Goal: Information Seeking & Learning: Learn about a topic

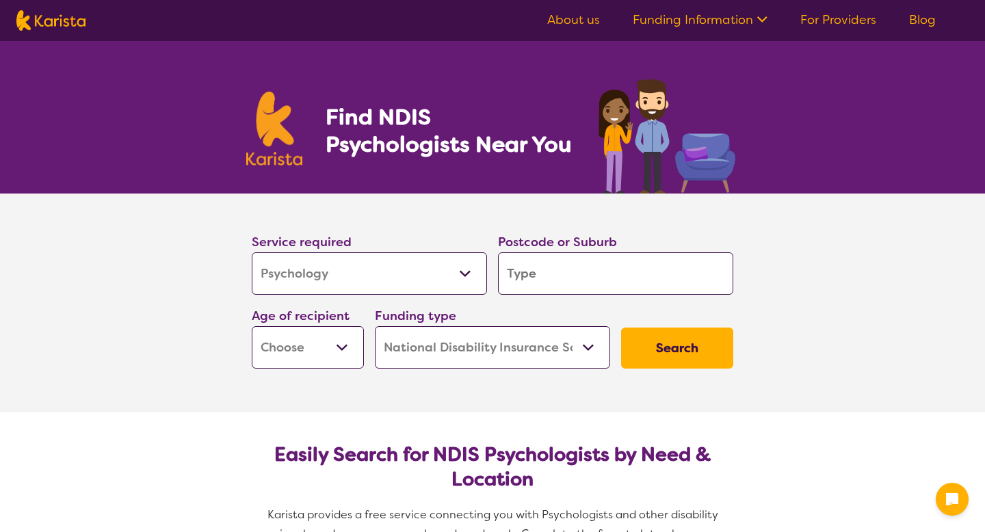
select select "Psychology"
select select "NDIS"
select select "Psychology"
select select "NDIS"
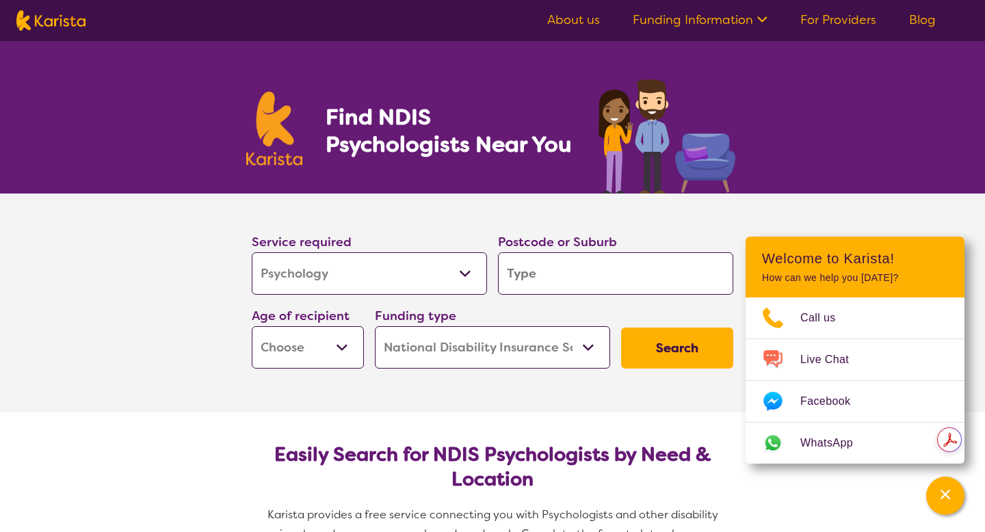
click at [527, 274] on input "search" at bounding box center [615, 273] width 235 height 42
type input "s"
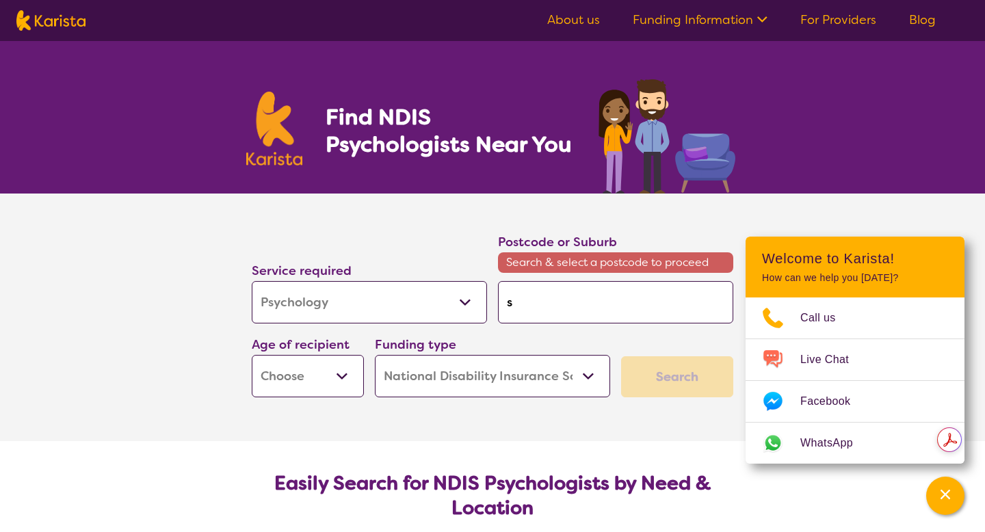
type input "sa"
type input "[PERSON_NAME]"
type input "sali"
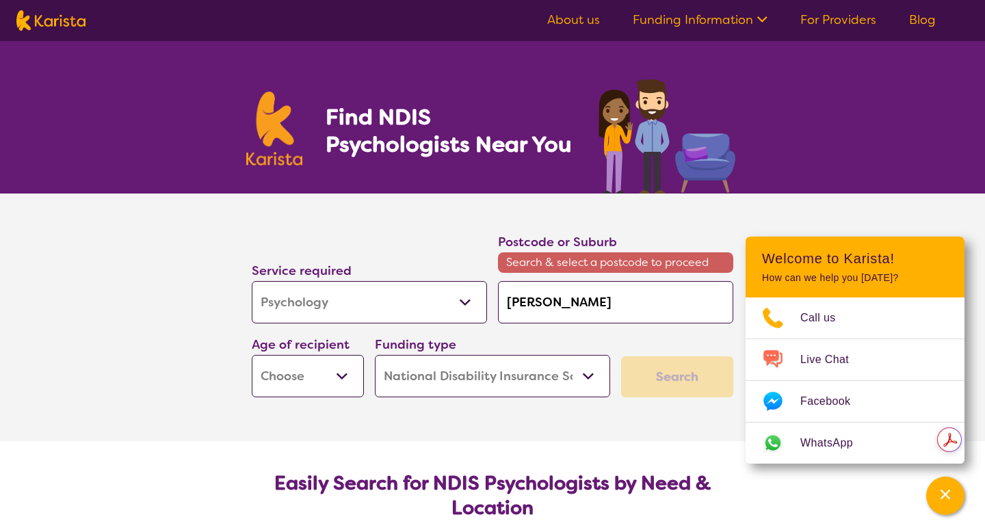
type input "sali"
type input "[PERSON_NAME]"
type input "sali"
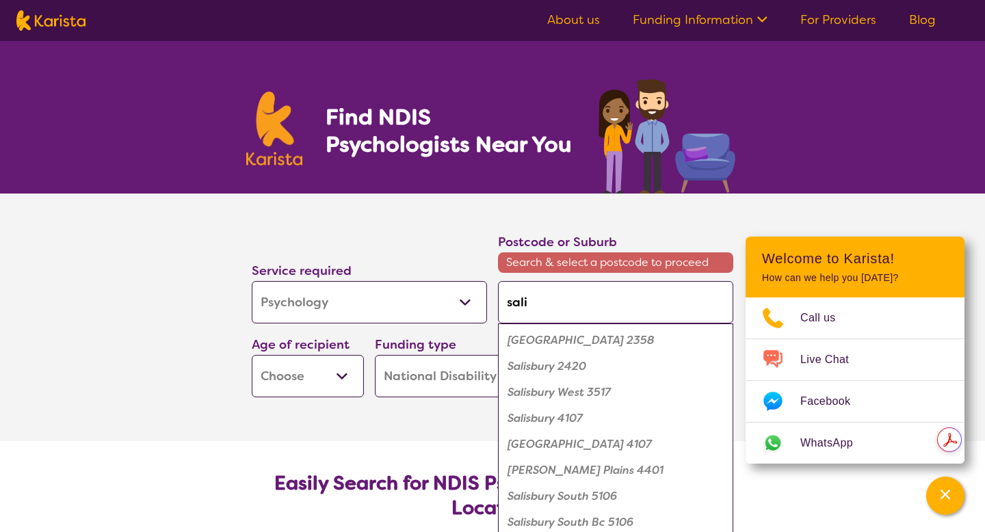
type input "salis"
type input "salisb"
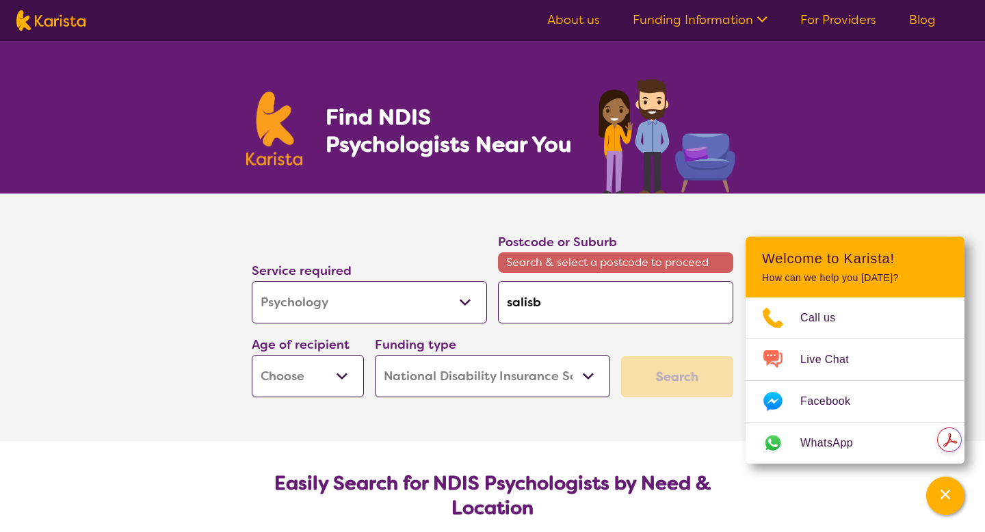
type input "salisbu"
type input "salisbur"
type input "salisbury"
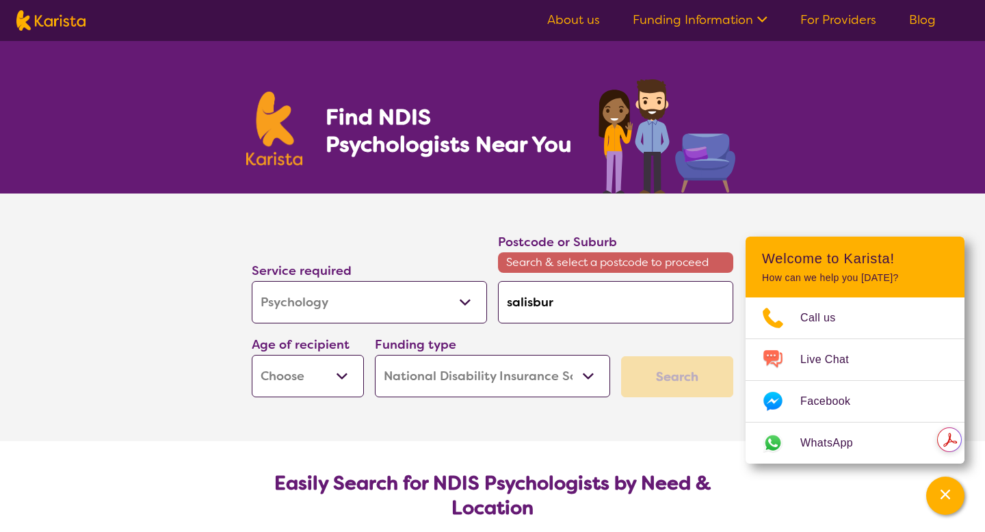
type input "salisbury"
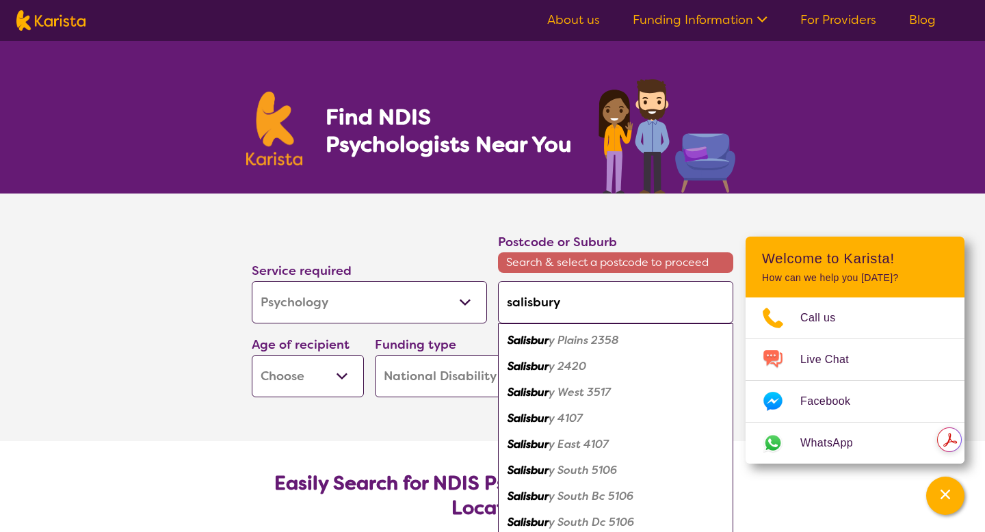
type input "salisbury"
type input "[PERSON_NAME] s"
type input "[PERSON_NAME]"
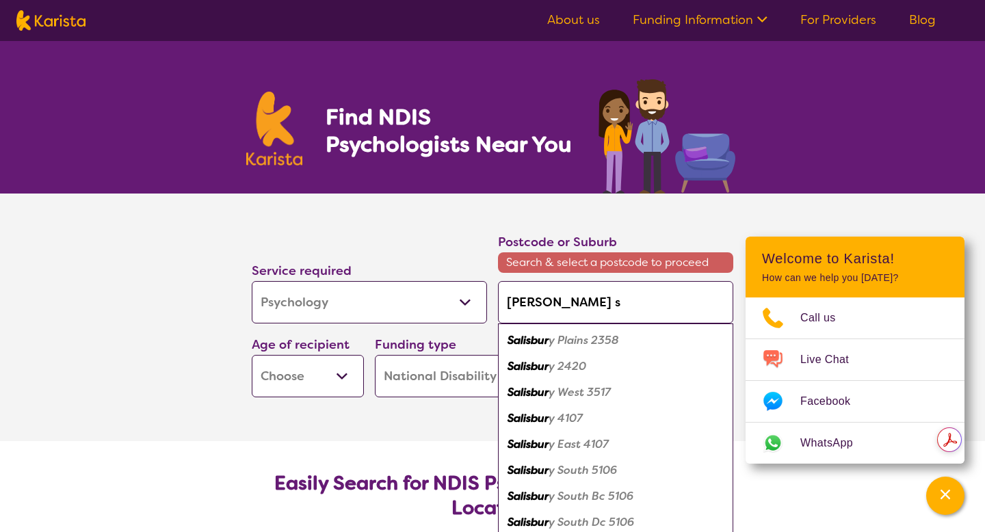
type input "[PERSON_NAME]"
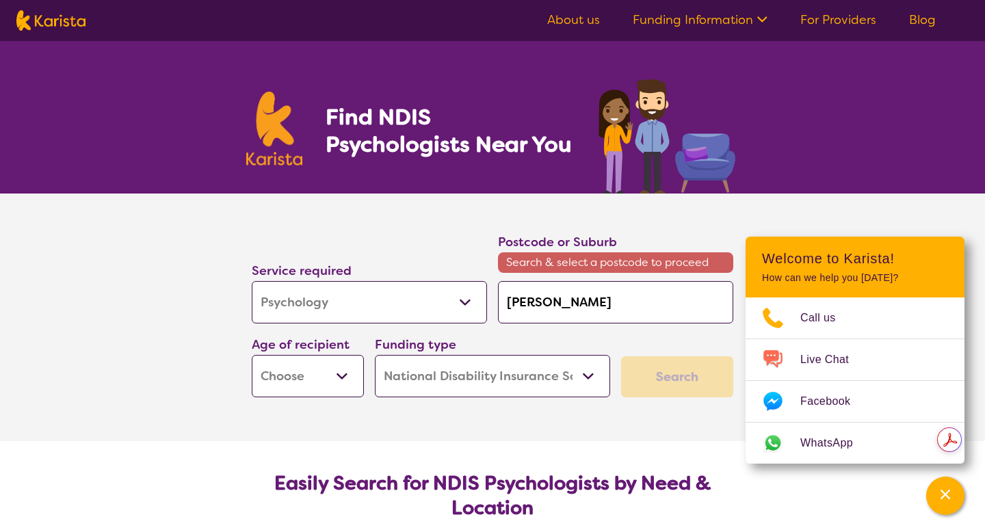
type input "[PERSON_NAME] s"
type input "salisbury"
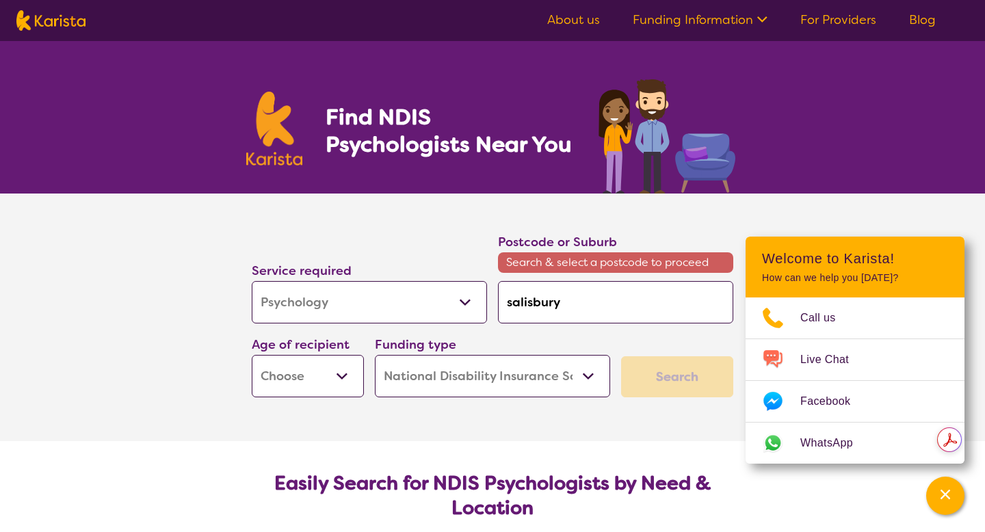
type input "salisbury"
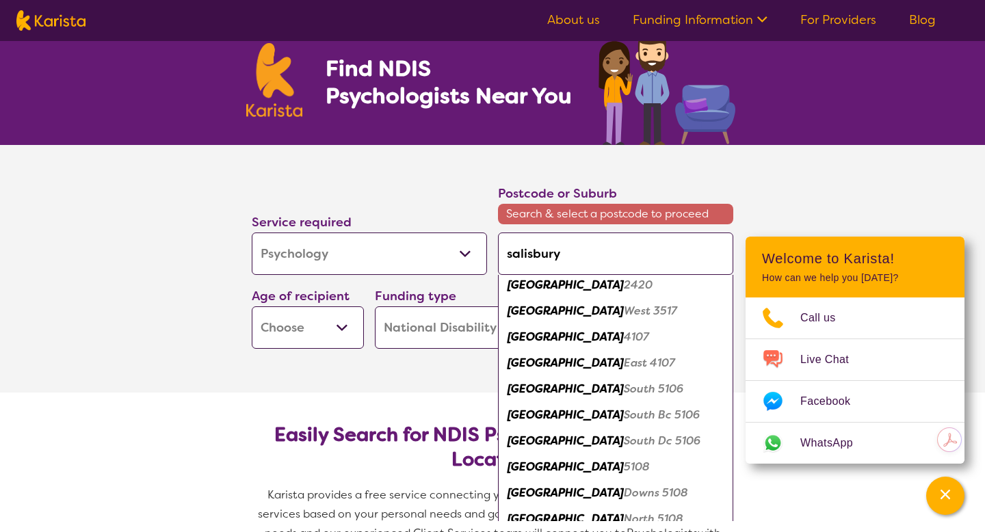
scroll to position [45, 0]
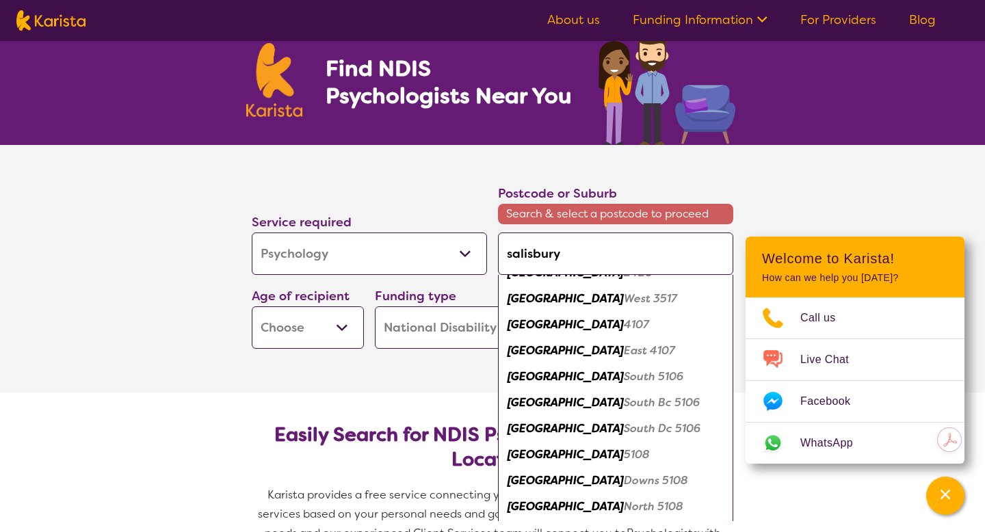
click at [535, 455] on em "[GEOGRAPHIC_DATA]" at bounding box center [565, 454] width 116 height 14
type input "5108"
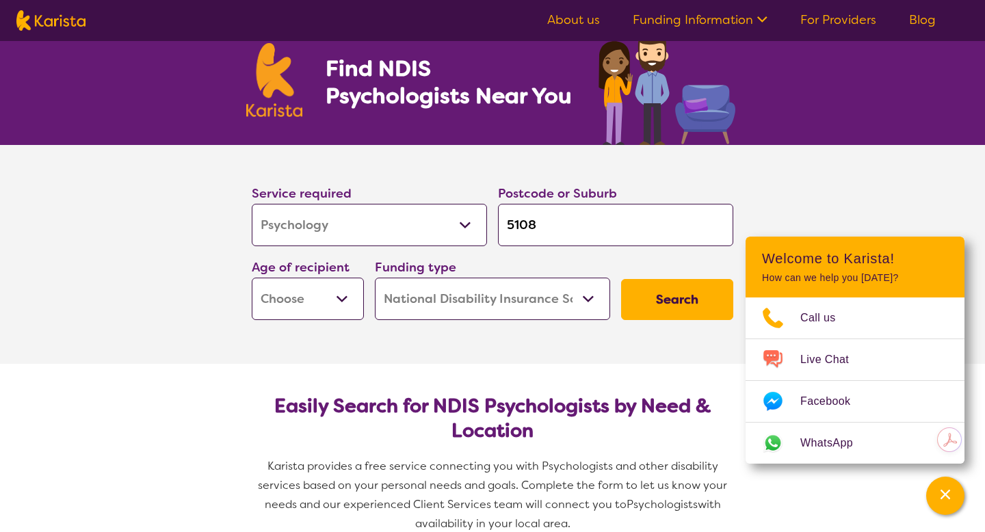
click at [648, 310] on button "Search" at bounding box center [677, 299] width 112 height 41
click at [336, 304] on select "Early Childhood - 0 to 9 Child - 10 to 11 Adolescent - 12 to 17 Adult - 18 to 6…" at bounding box center [308, 299] width 112 height 42
select select "AS"
click at [252, 278] on select "Early Childhood - 0 to 9 Child - 10 to 11 Adolescent - 12 to 17 Adult - 18 to 6…" at bounding box center [308, 299] width 112 height 42
select select "AS"
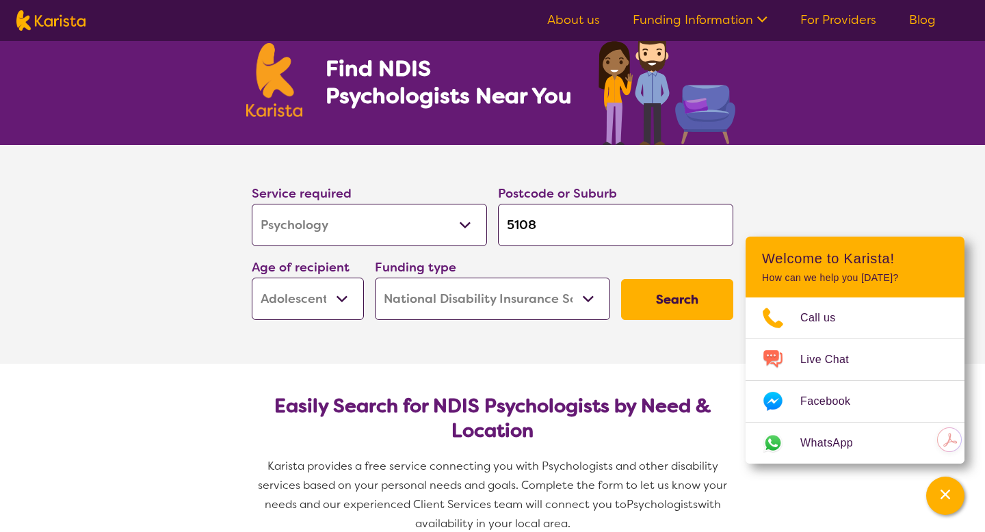
click at [639, 291] on button "Search" at bounding box center [677, 299] width 112 height 41
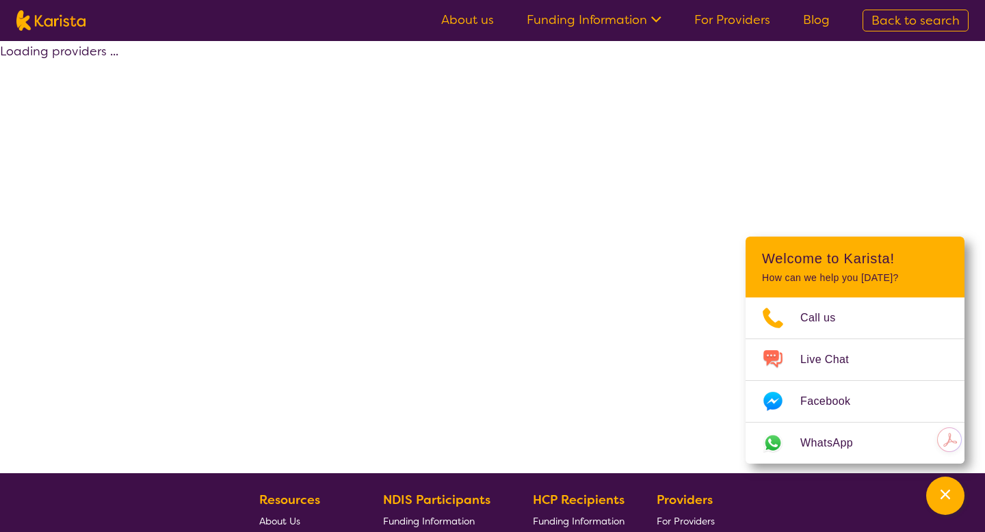
select select "by_score"
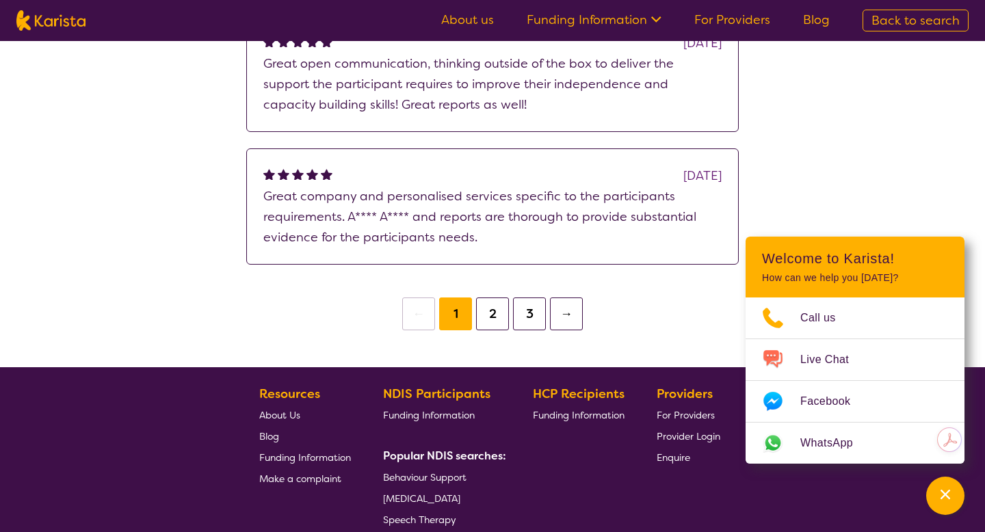
scroll to position [1228, 0]
